Goal: Task Accomplishment & Management: Complete application form

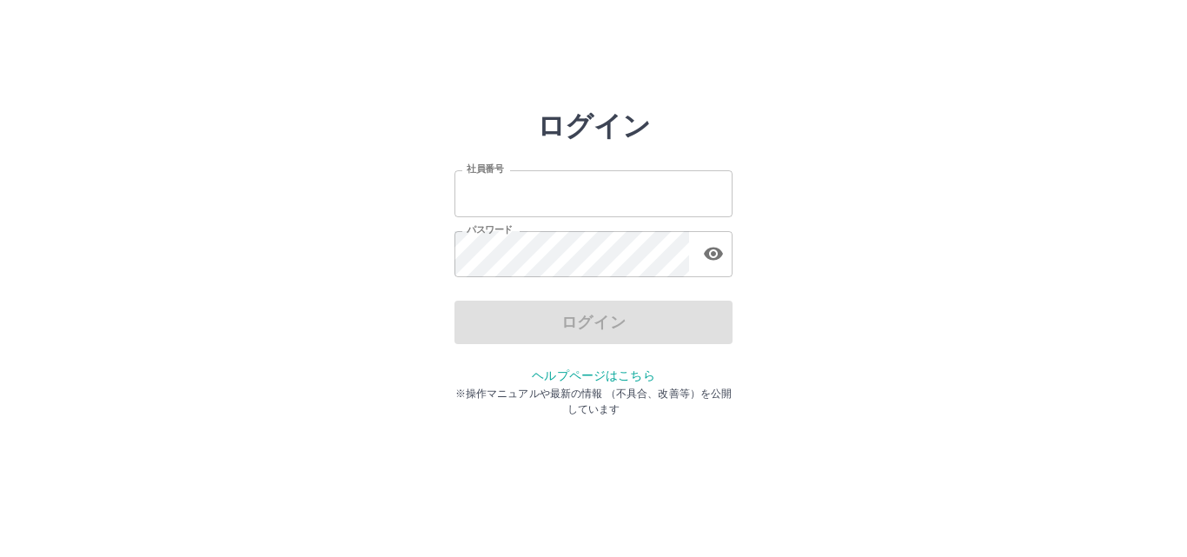
type input "*******"
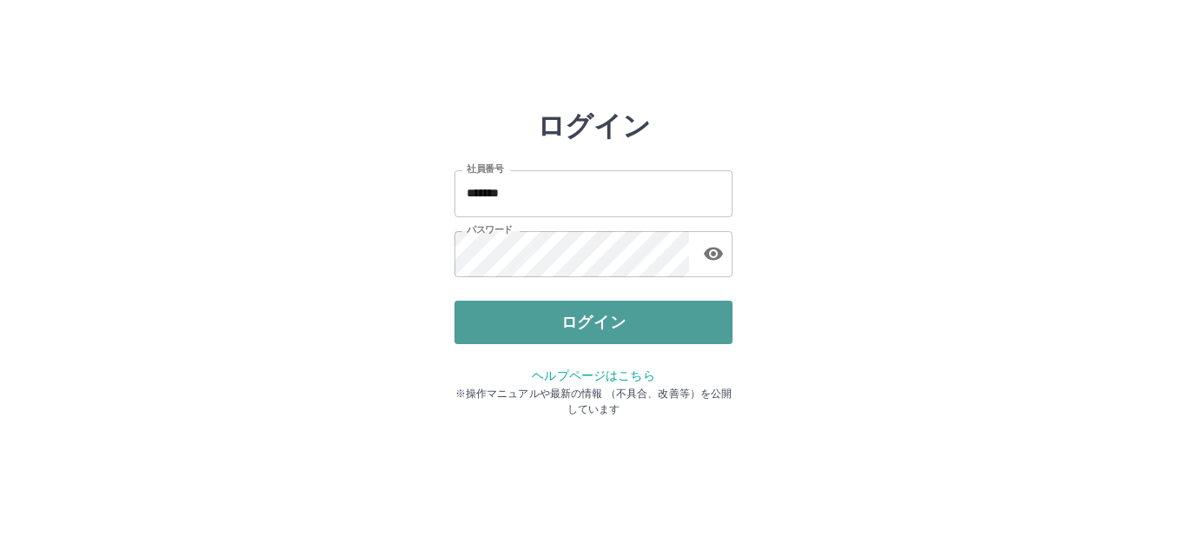
click at [511, 308] on button "ログイン" at bounding box center [593, 322] width 278 height 43
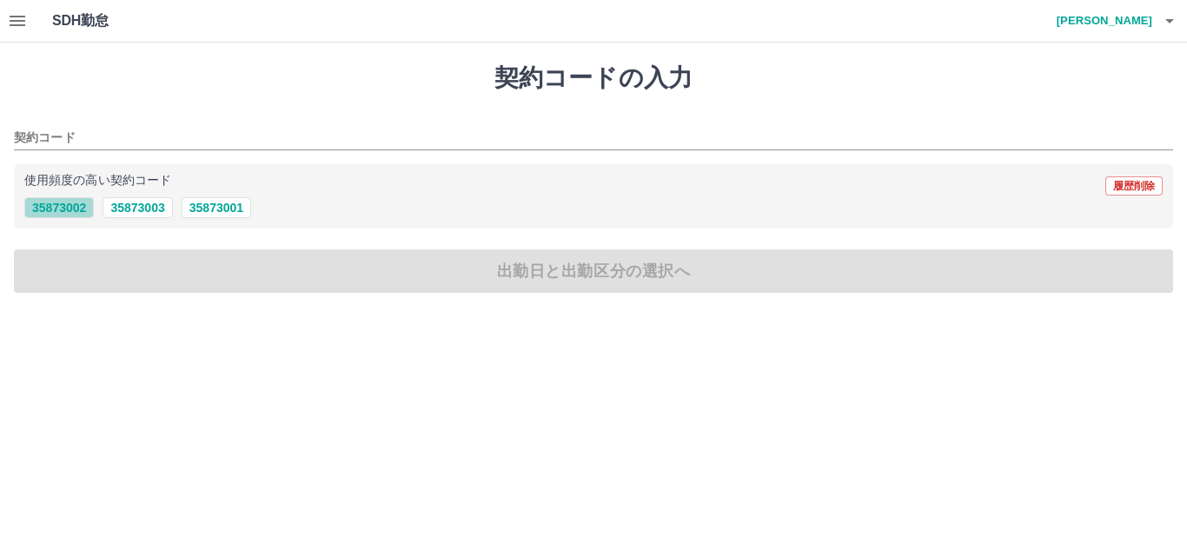
click at [37, 208] on button "35873002" at bounding box center [59, 207] width 70 height 21
type input "********"
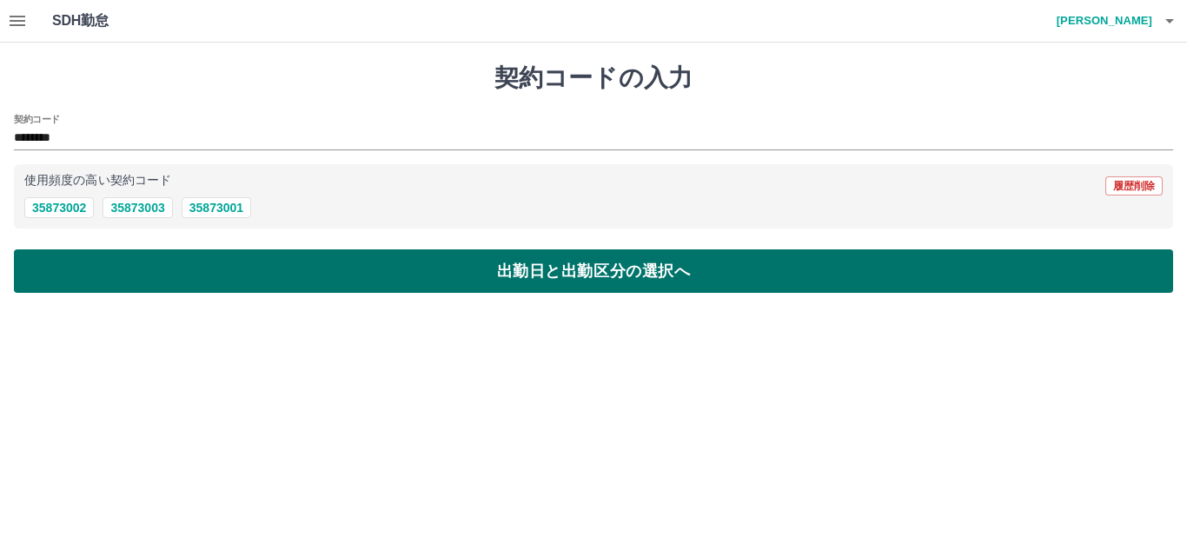
click at [167, 259] on button "出勤日と出勤区分の選択へ" at bounding box center [593, 270] width 1159 height 43
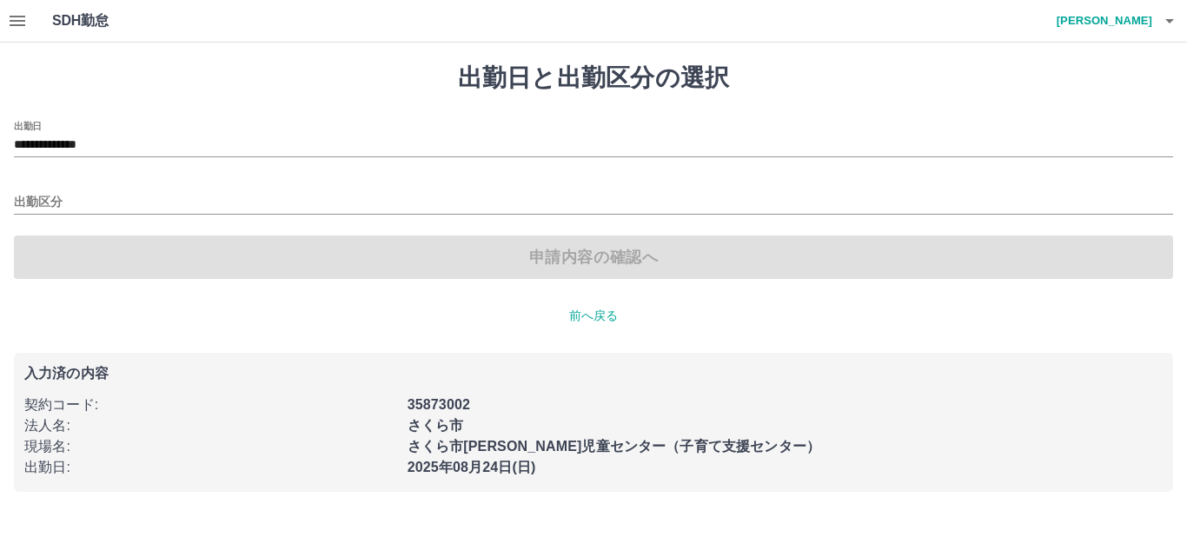
click at [13, 19] on icon "button" at bounding box center [17, 20] width 21 height 21
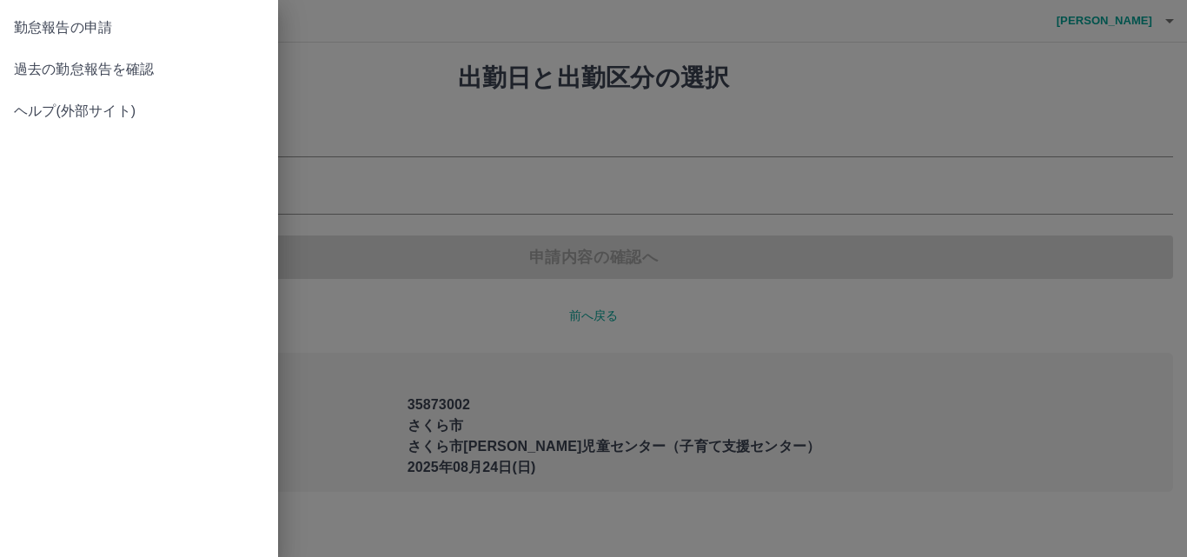
click at [78, 67] on span "過去の勤怠報告を確認" at bounding box center [139, 69] width 250 height 21
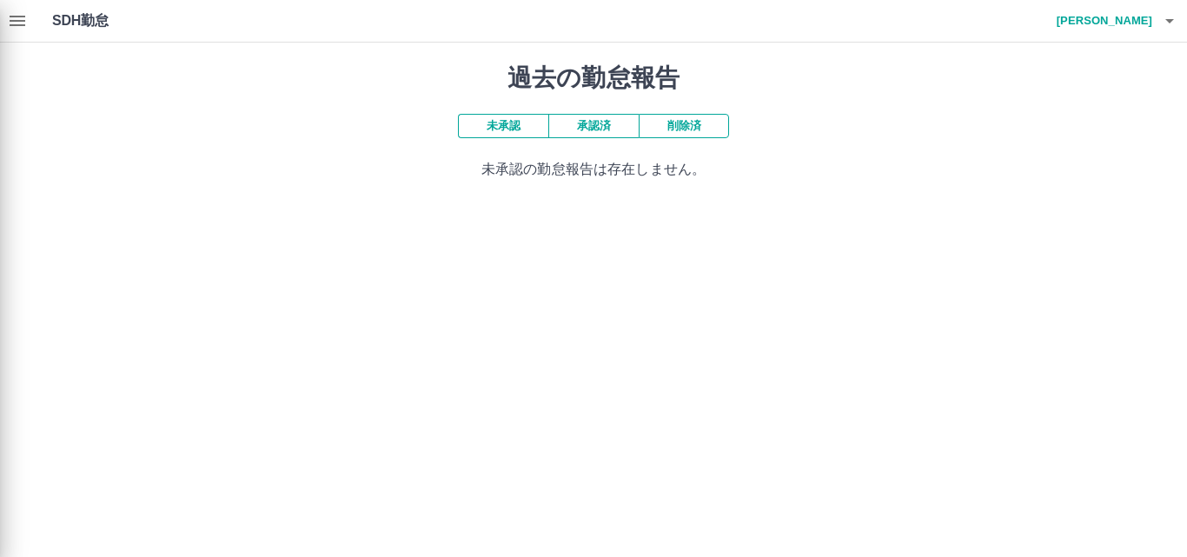
click at [612, 134] on div "勤怠報告の申請 過去の勤怠報告を確認 ヘルプ(外部サイト)" at bounding box center [593, 278] width 1187 height 557
click at [609, 126] on div "勤怠報告の申請 過去の勤怠報告を確認 ヘルプ(外部サイト)" at bounding box center [593, 278] width 1187 height 557
click at [508, 123] on div "勤怠報告の申請 過去の勤怠報告を確認 ヘルプ(外部サイト)" at bounding box center [593, 278] width 1187 height 557
drag, startPoint x: 496, startPoint y: 122, endPoint x: 564, endPoint y: 126, distance: 67.9
click at [500, 122] on div "勤怠報告の申請 過去の勤怠報告を確認 ヘルプ(外部サイト)" at bounding box center [593, 278] width 1187 height 557
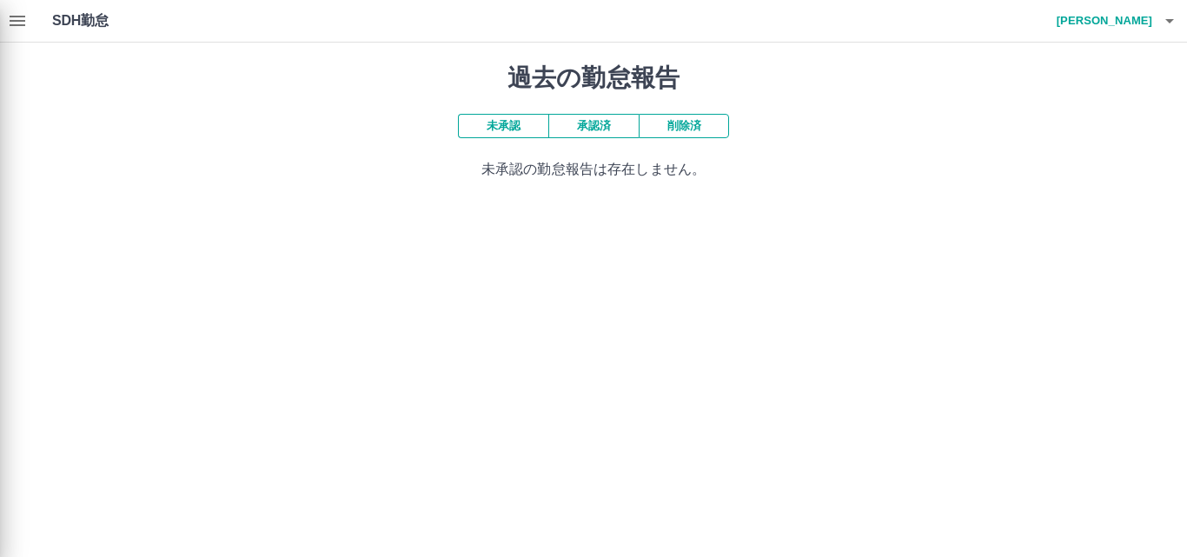
click at [587, 126] on div "勤怠報告の申請 過去の勤怠報告を確認 ヘルプ(外部サイト)" at bounding box center [593, 278] width 1187 height 557
click at [650, 170] on div "勤怠報告の申請 過去の勤怠報告を確認 ヘルプ(外部サイト)" at bounding box center [593, 278] width 1187 height 557
click at [599, 118] on div "勤怠報告の申請 過去の勤怠報告を確認 ヘルプ(外部サイト)" at bounding box center [593, 278] width 1187 height 557
click at [686, 134] on div "勤怠報告の申請 過去の勤怠報告を確認 ヘルプ(外部サイト)" at bounding box center [593, 278] width 1187 height 557
click at [19, 7] on div "勤怠報告の申請 過去の勤怠報告を確認 ヘルプ(外部サイト)" at bounding box center [593, 278] width 1187 height 557
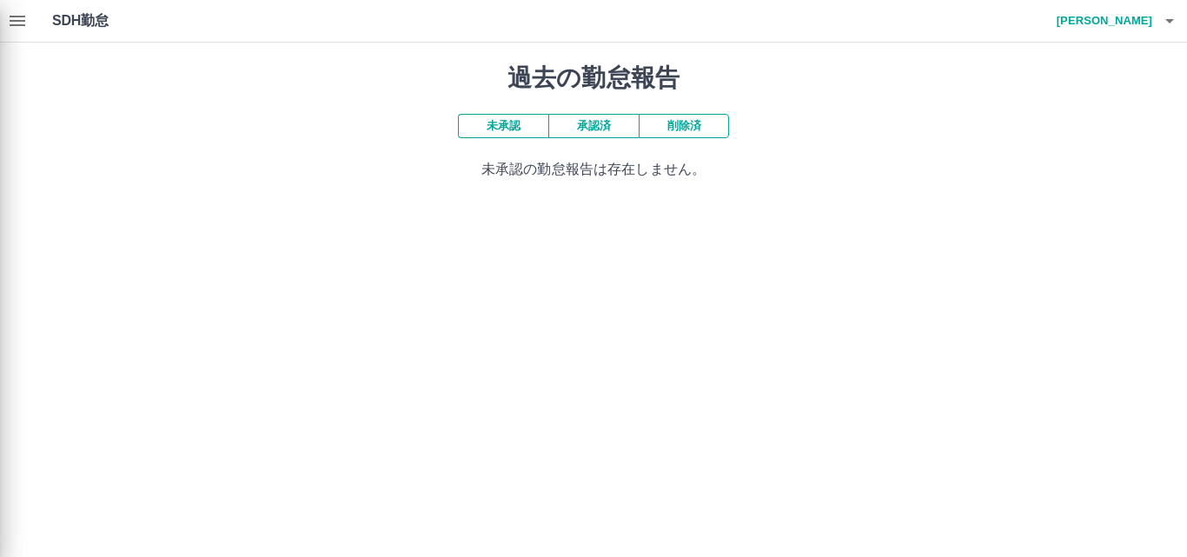
click at [16, 16] on div "勤怠報告の申請 過去の勤怠報告を確認 ヘルプ(外部サイト)" at bounding box center [593, 278] width 1187 height 557
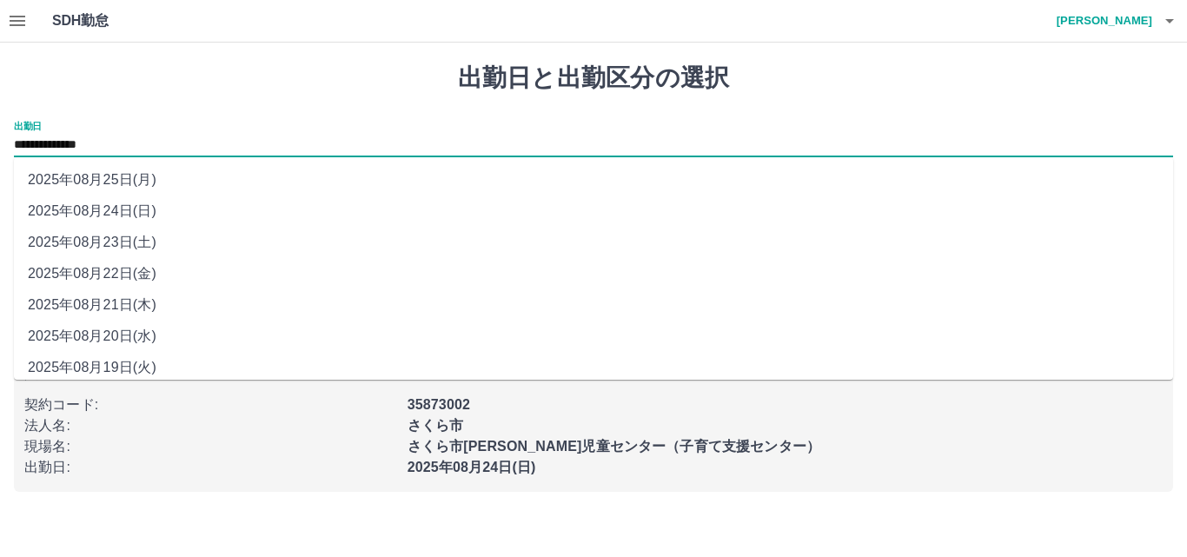
click at [162, 143] on input "**********" at bounding box center [593, 146] width 1159 height 22
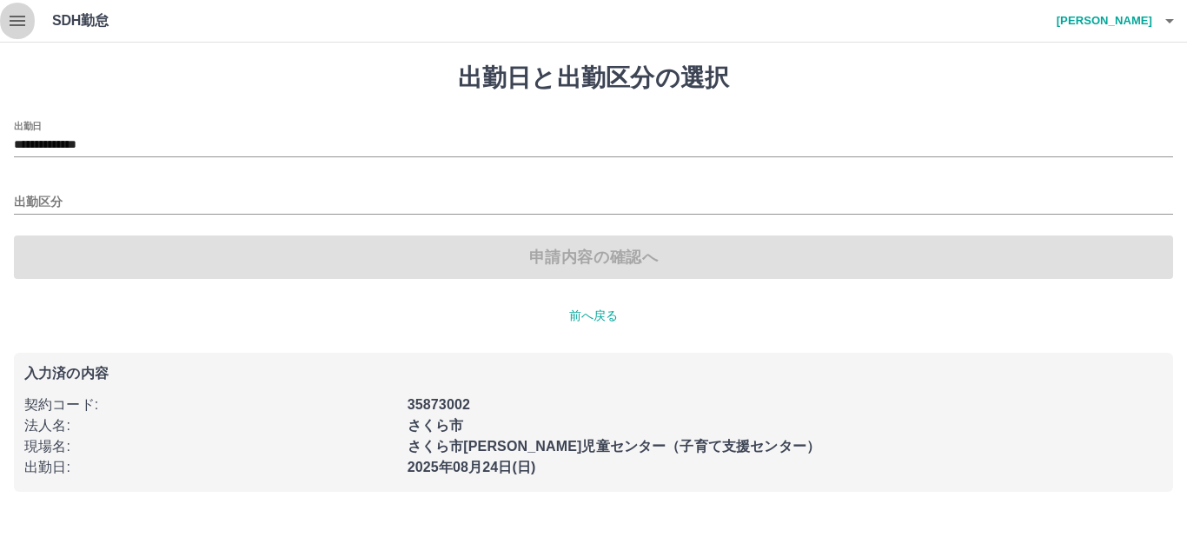
click at [12, 21] on icon "button" at bounding box center [18, 21] width 16 height 10
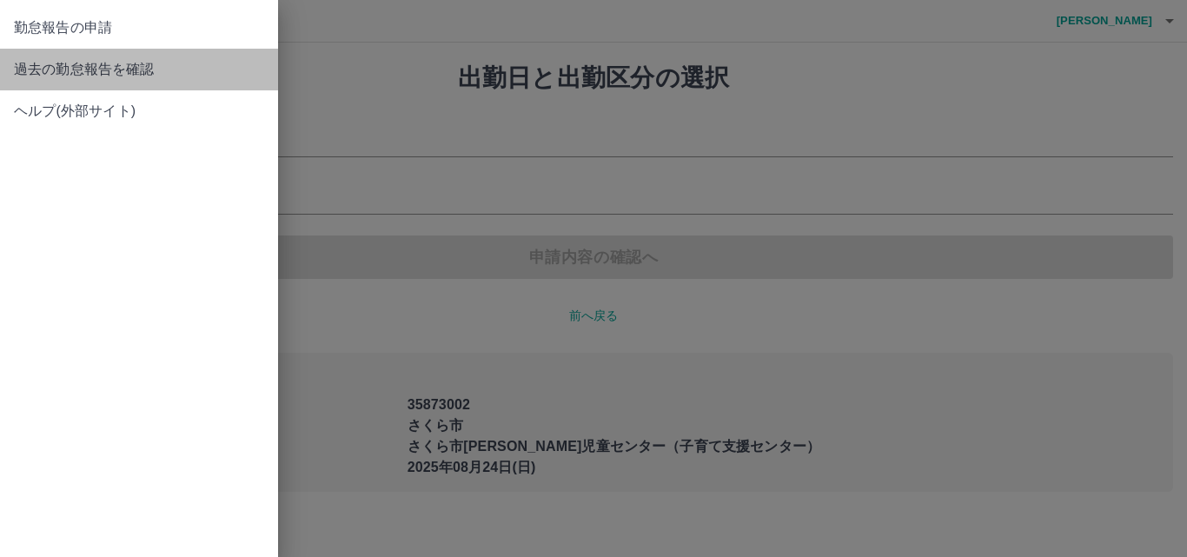
click at [106, 64] on span "過去の勤怠報告を確認" at bounding box center [139, 69] width 250 height 21
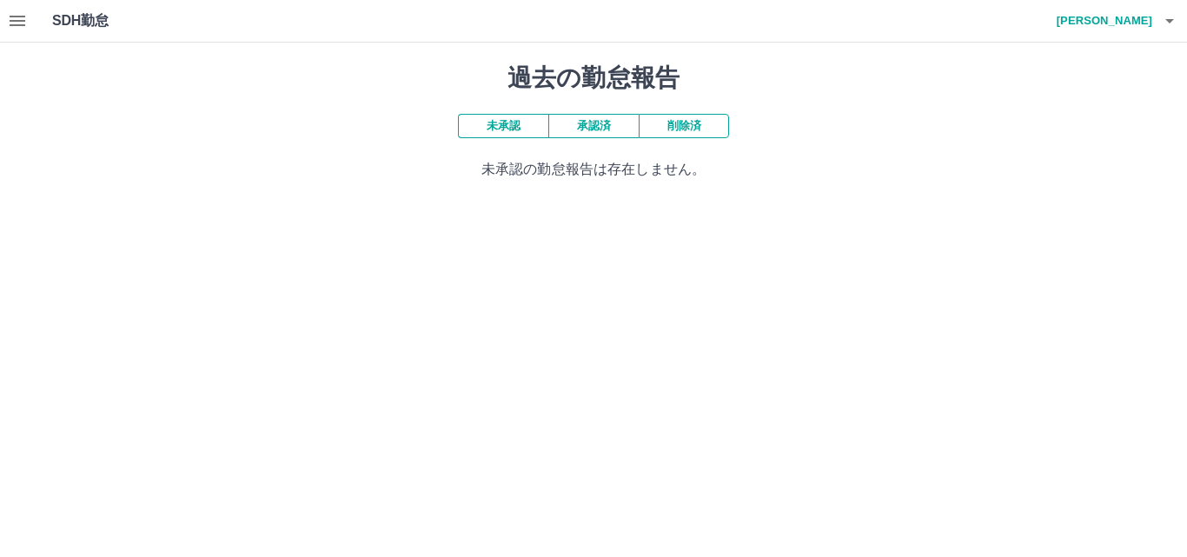
click at [521, 131] on button "未承認" at bounding box center [503, 126] width 90 height 24
click at [562, 131] on button "承認済" at bounding box center [593, 126] width 90 height 24
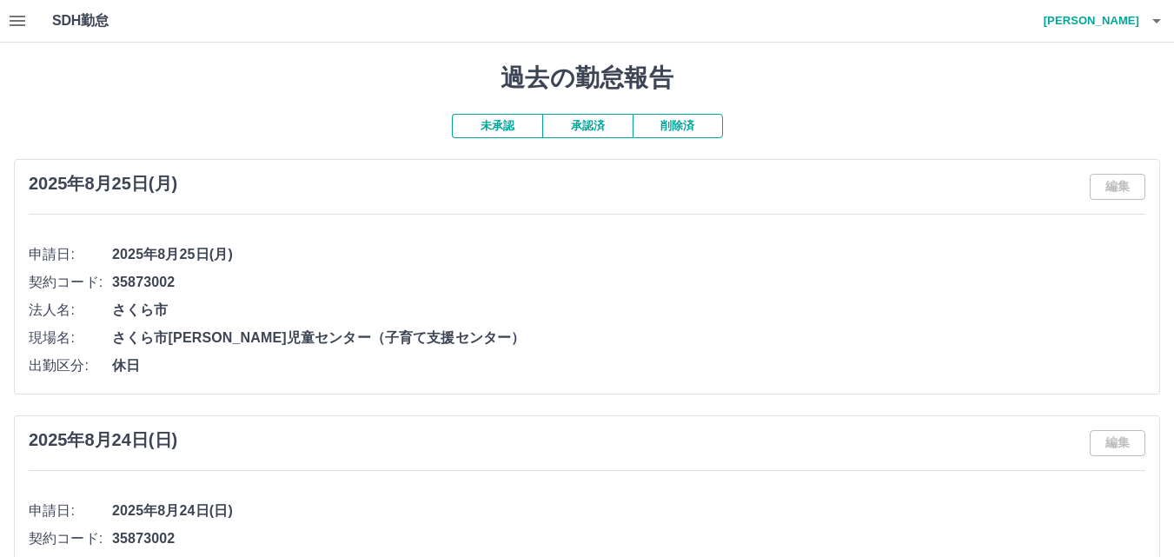
click at [23, 15] on icon "button" at bounding box center [17, 20] width 21 height 21
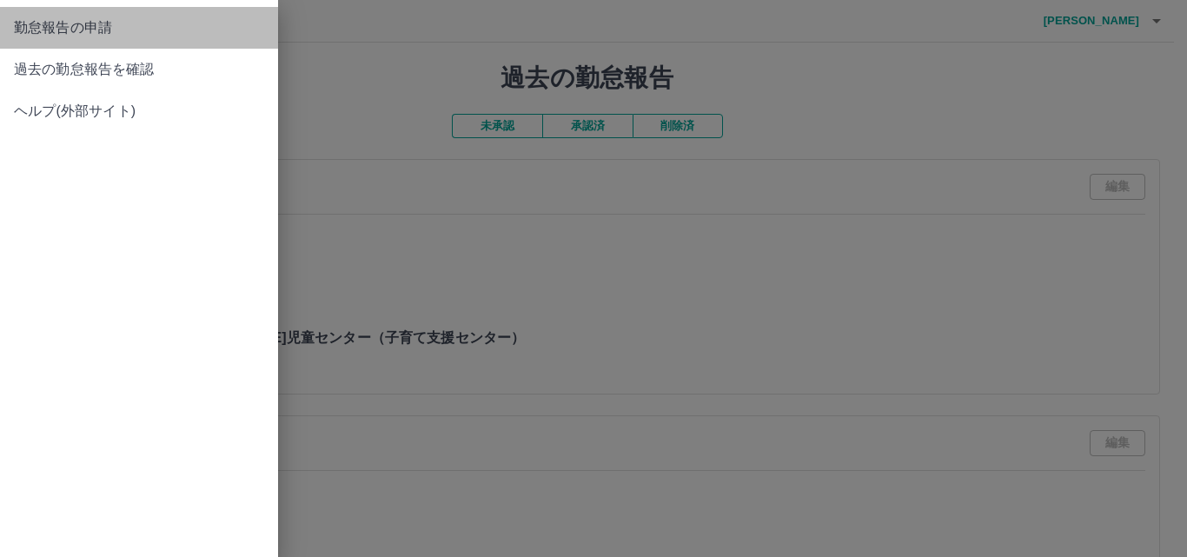
click at [85, 40] on link "勤怠報告の申請" at bounding box center [139, 28] width 278 height 42
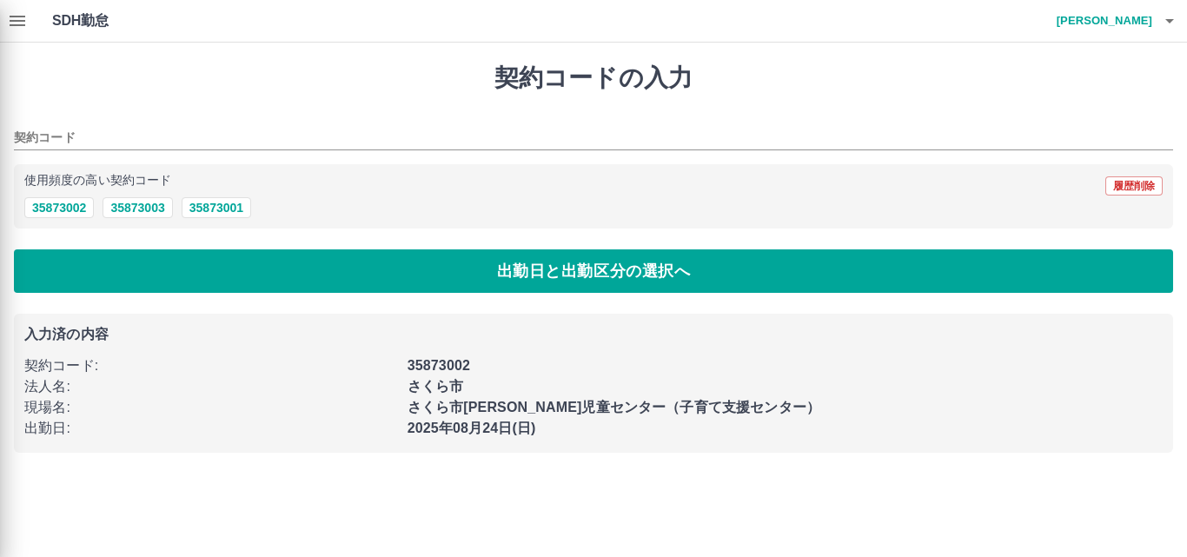
type input "********"
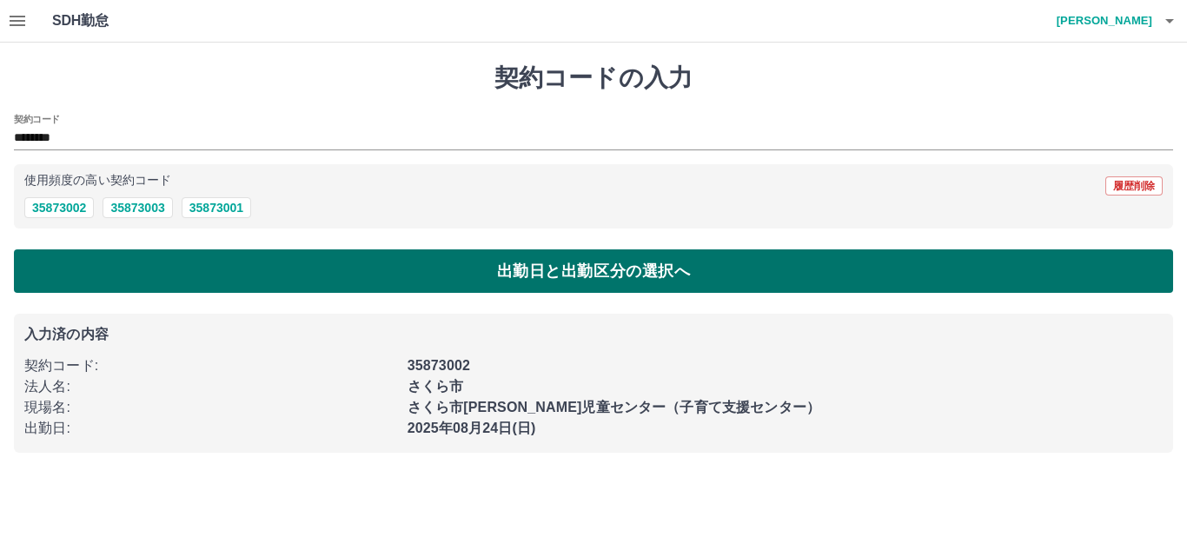
click at [301, 278] on button "出勤日と出勤区分の選択へ" at bounding box center [593, 270] width 1159 height 43
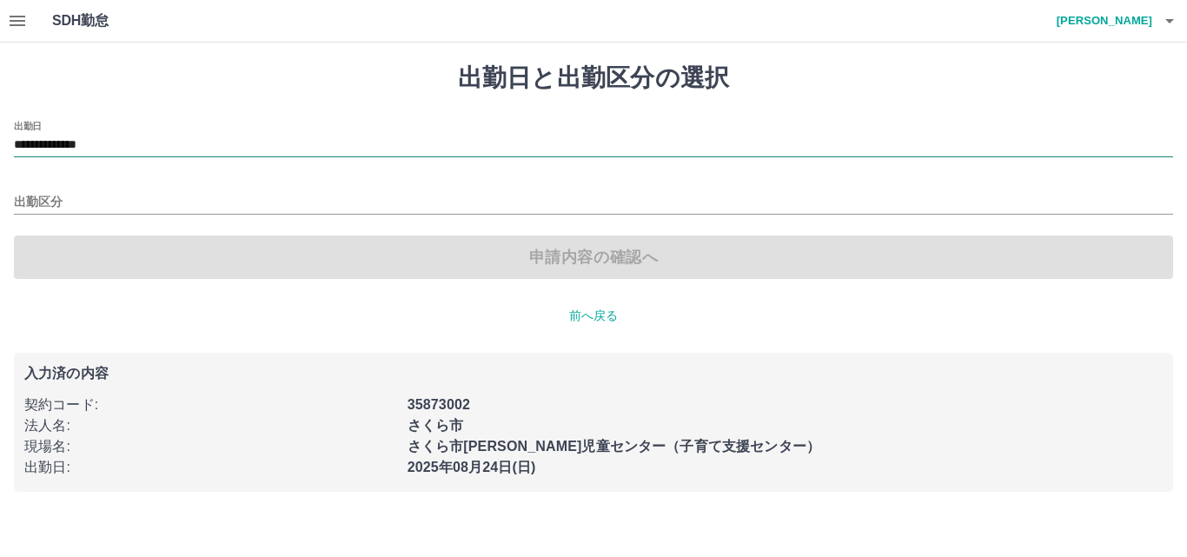
click at [139, 138] on input "**********" at bounding box center [593, 146] width 1159 height 22
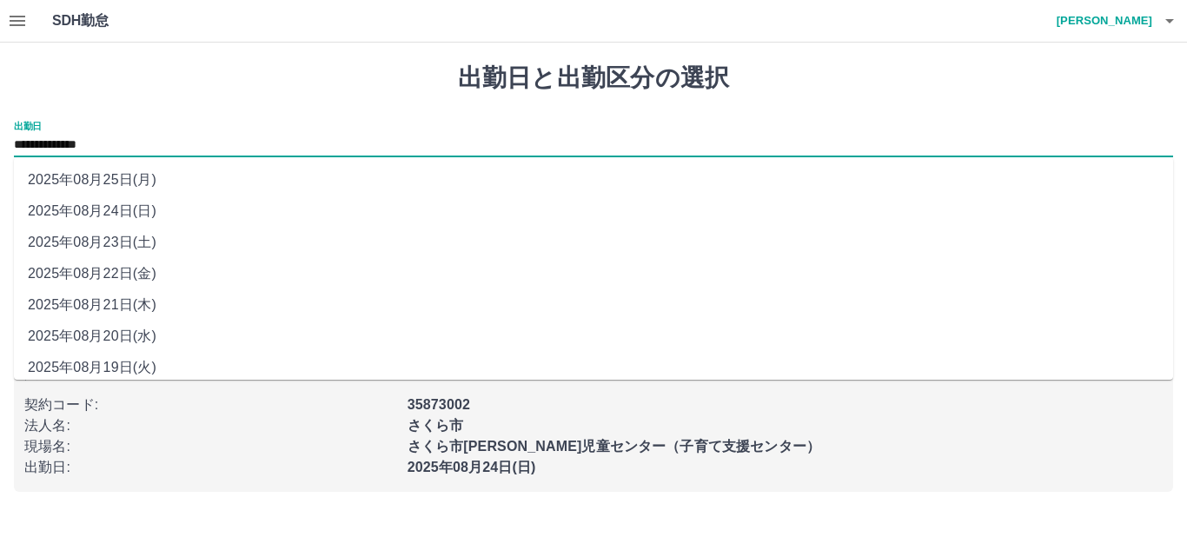
click at [14, 27] on icon "button" at bounding box center [17, 20] width 21 height 21
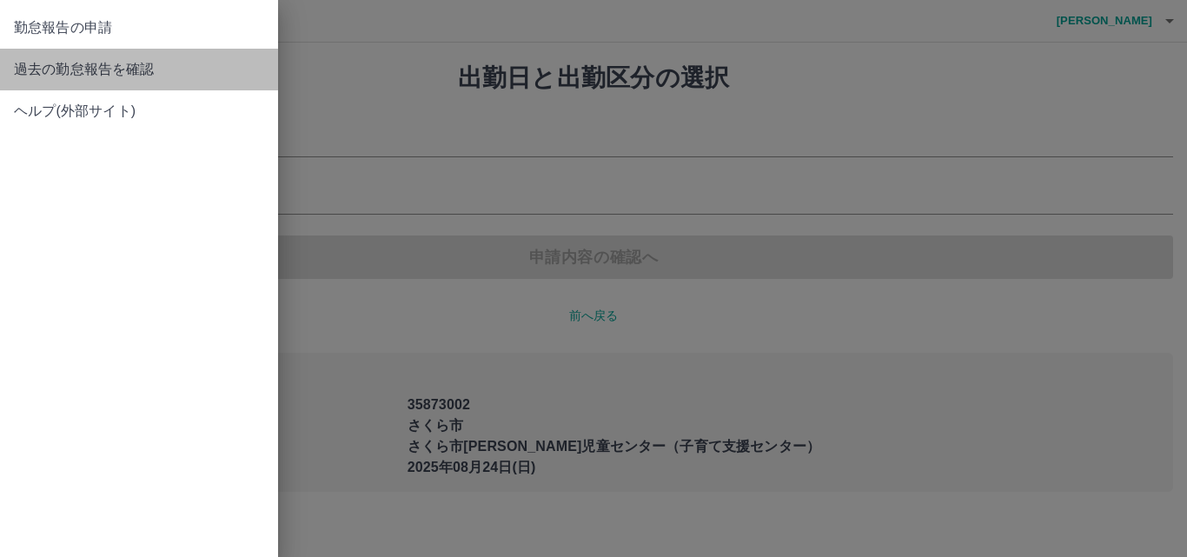
click at [91, 72] on span "過去の勤怠報告を確認" at bounding box center [139, 69] width 250 height 21
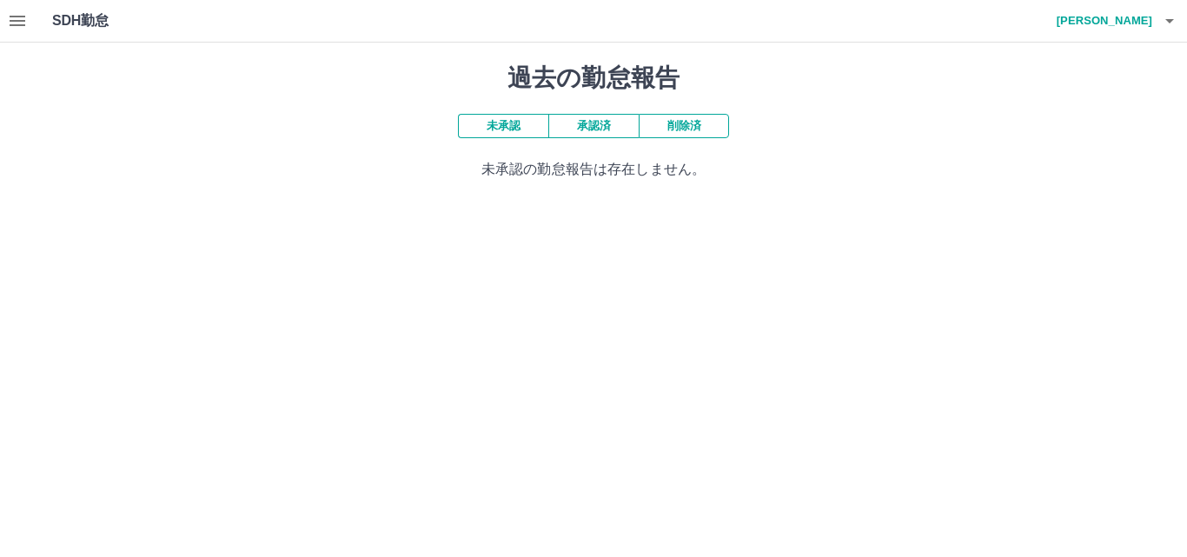
click at [577, 132] on button "承認済" at bounding box center [593, 126] width 90 height 24
